Goal: Use online tool/utility

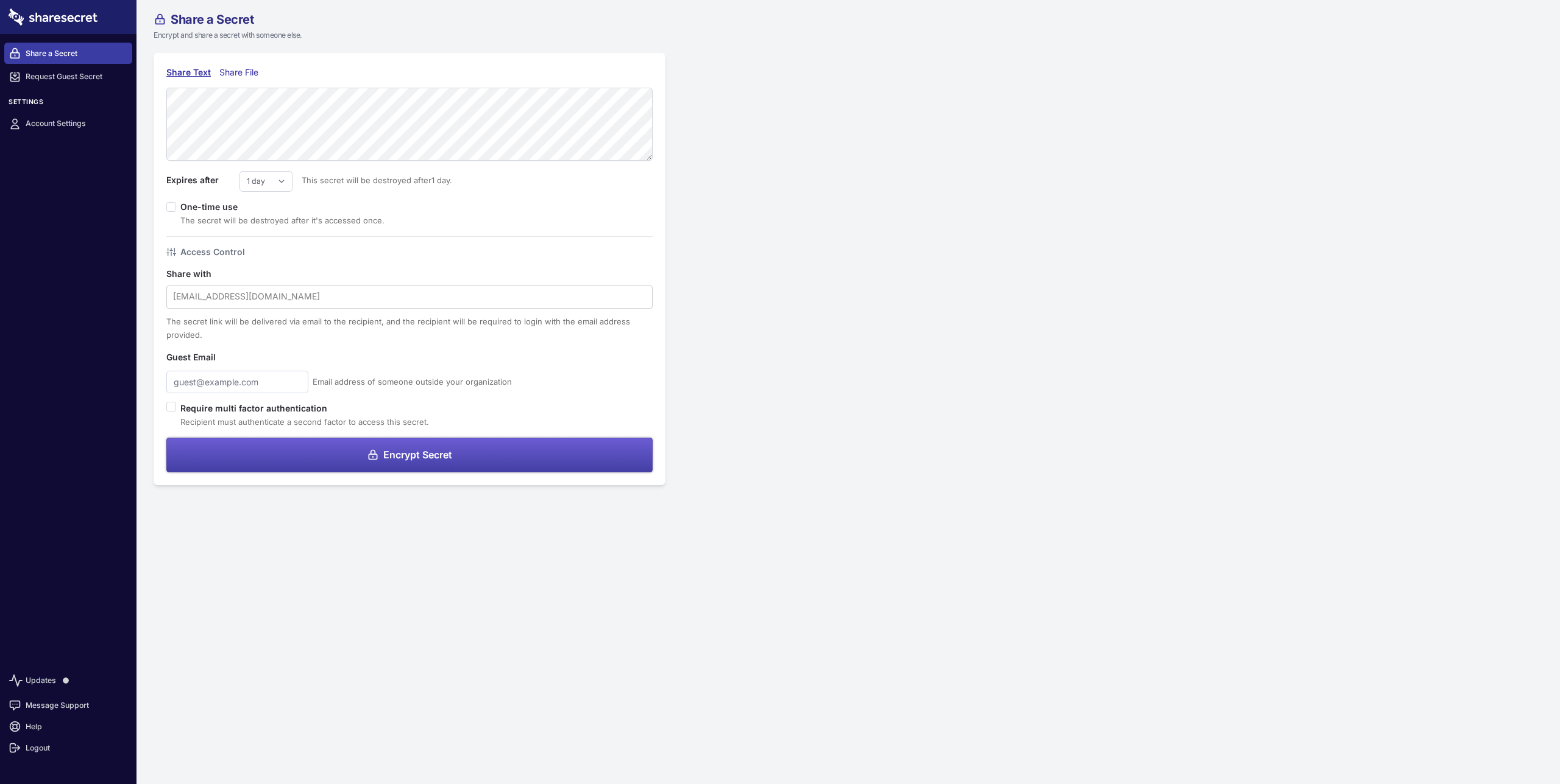
type input "[EMAIL_ADDRESS][DOMAIN_NAME]"
click at [435, 463] on button "Encrypt Secret" at bounding box center [409, 455] width 486 height 35
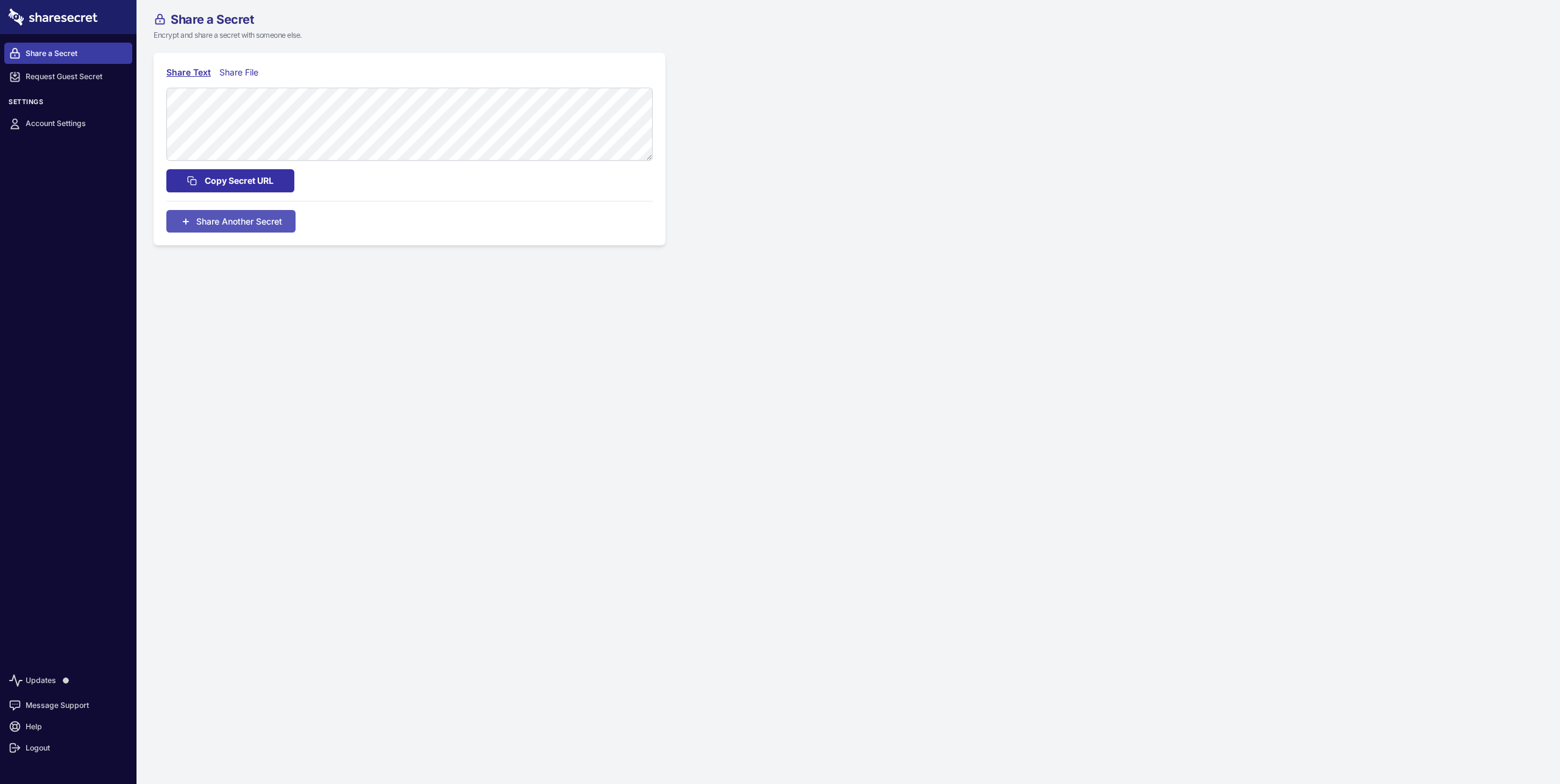
click at [247, 171] on button "Copy Secret URL" at bounding box center [230, 181] width 128 height 23
